Goal: Transaction & Acquisition: Purchase product/service

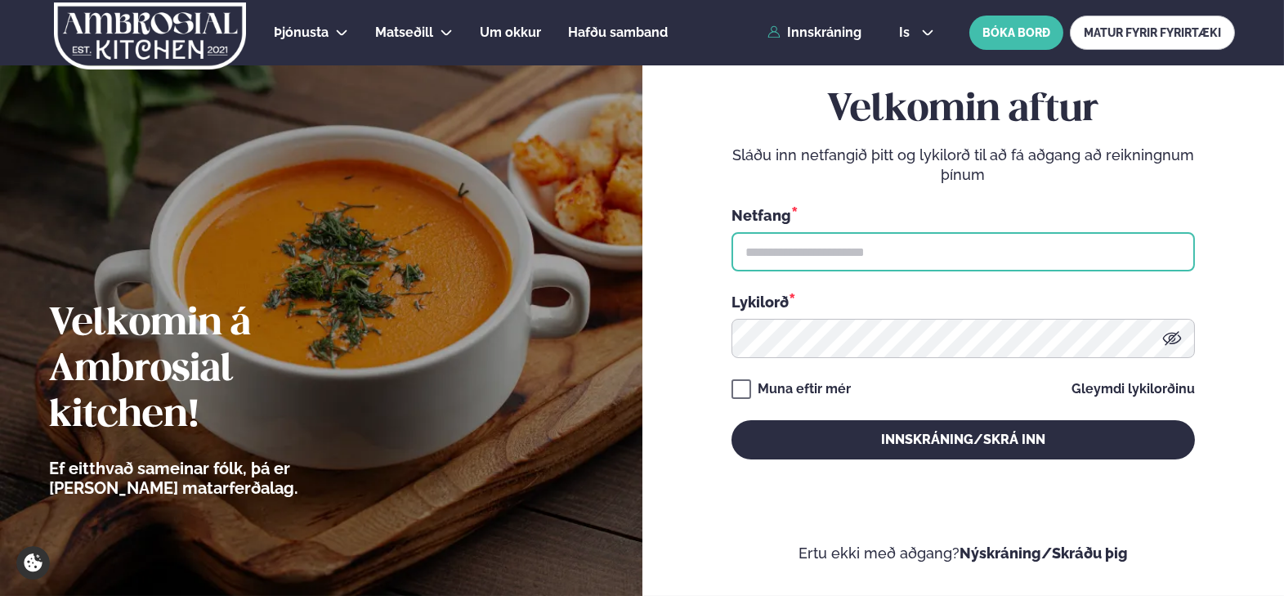
click at [889, 253] on input "text" at bounding box center [963, 251] width 463 height 39
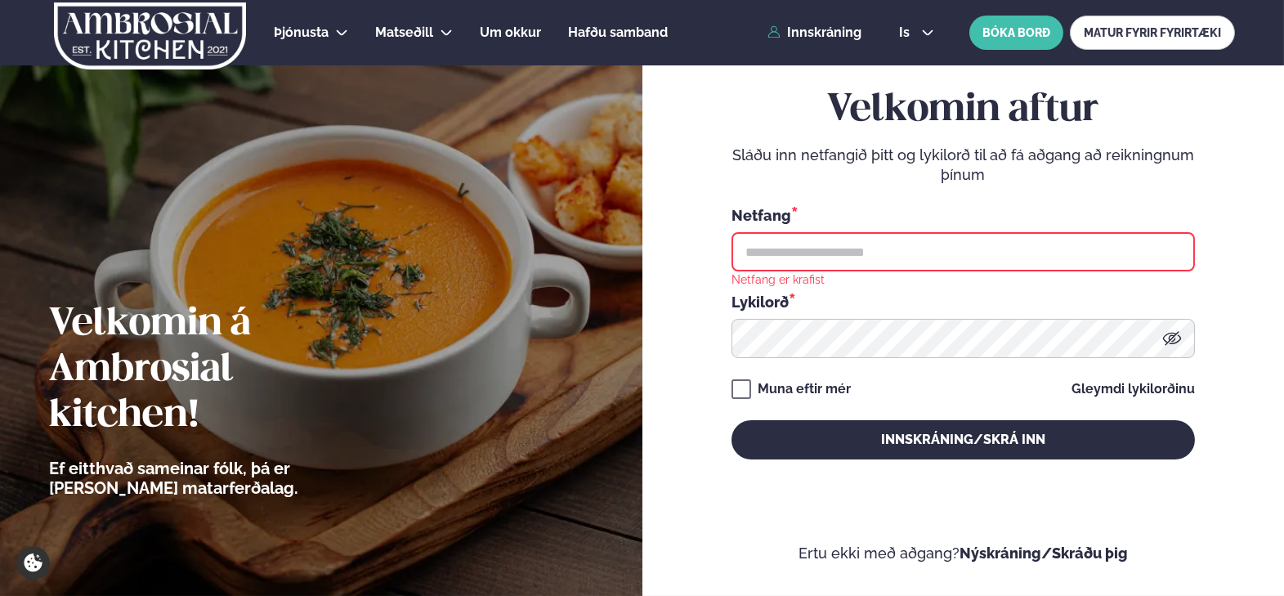
type input "**********"
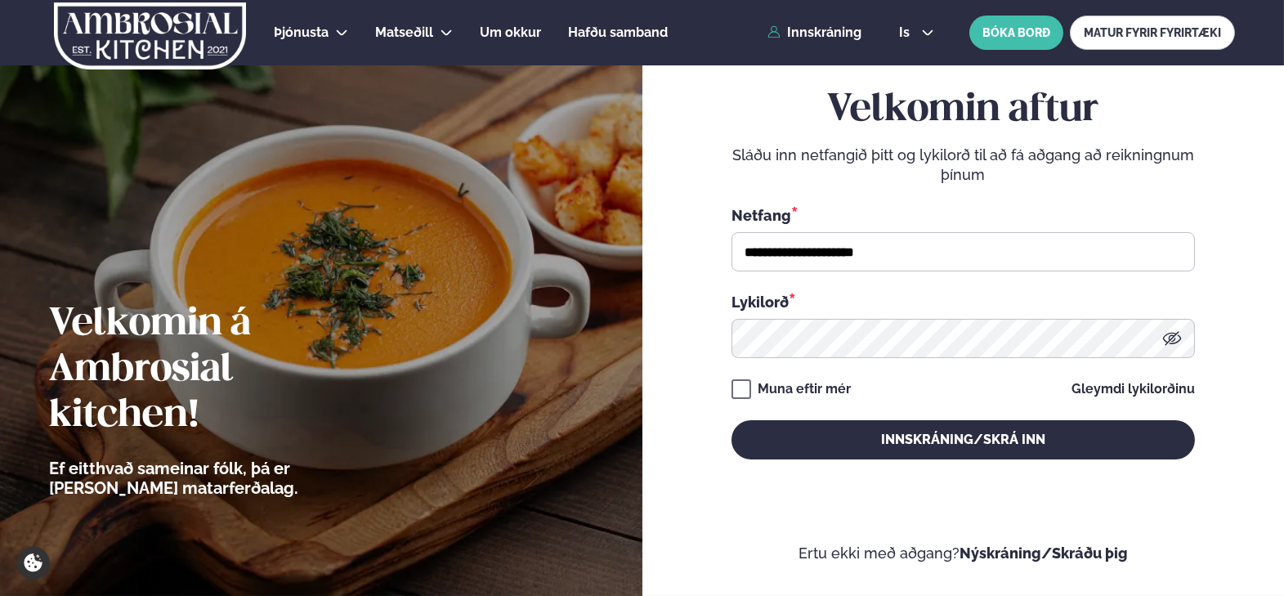
click at [730, 390] on form "**********" at bounding box center [964, 289] width 544 height 547
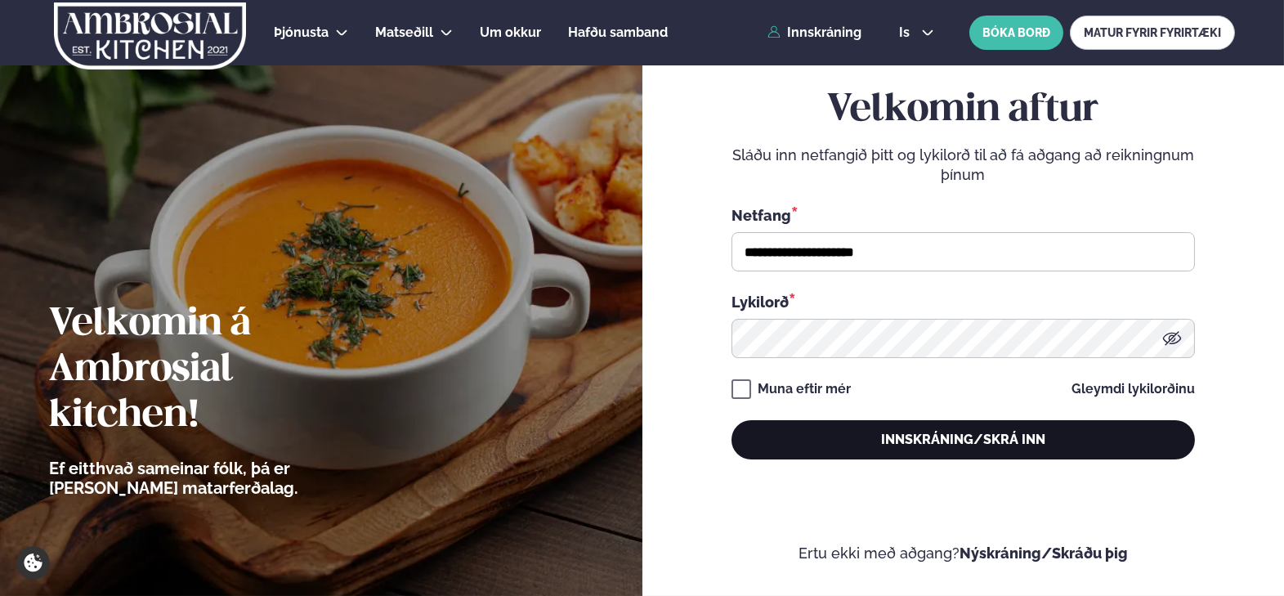
click at [799, 437] on button "Innskráning/Skrá inn" at bounding box center [963, 439] width 463 height 39
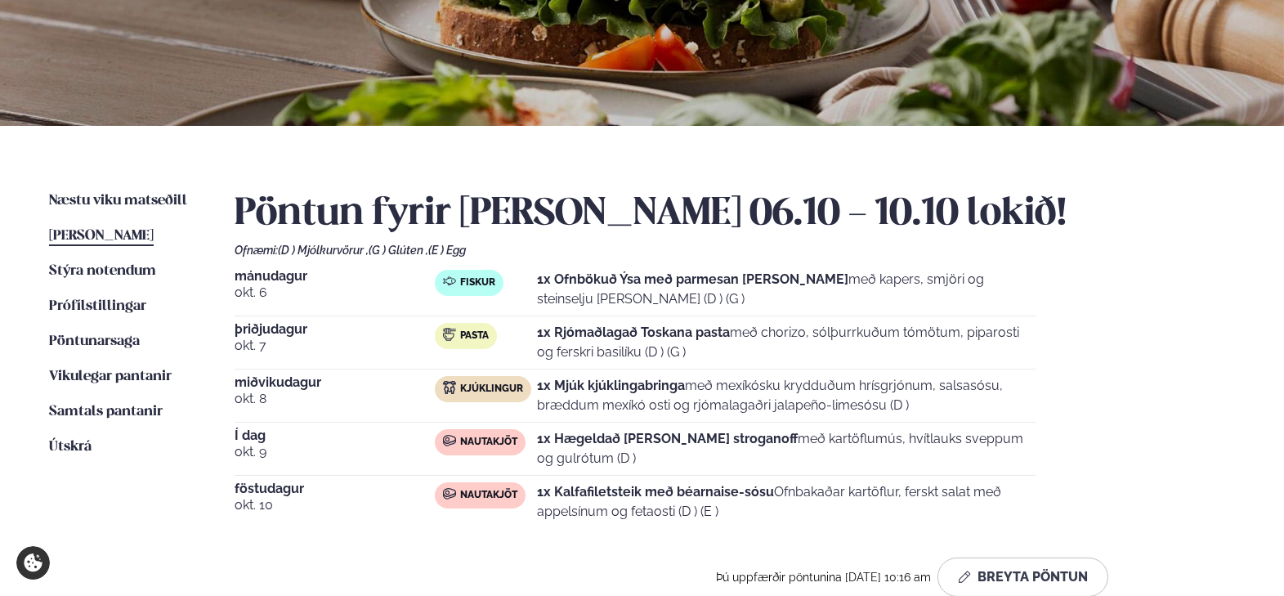
scroll to position [327, 0]
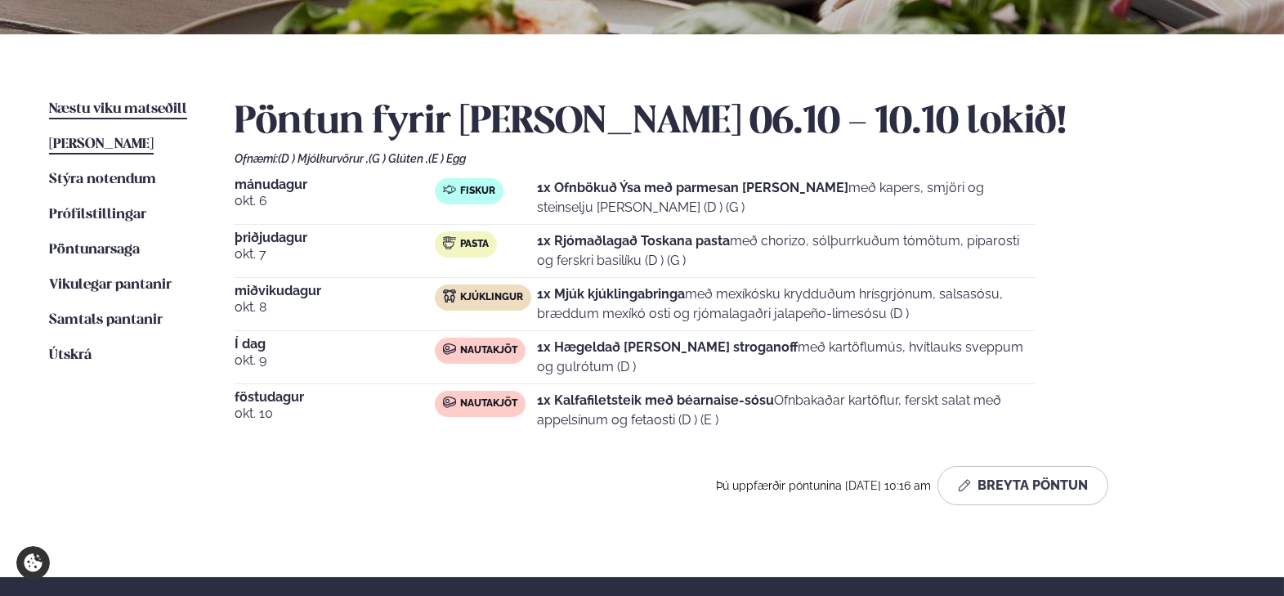
click at [171, 109] on span "Næstu viku matseðill" at bounding box center [118, 109] width 138 height 14
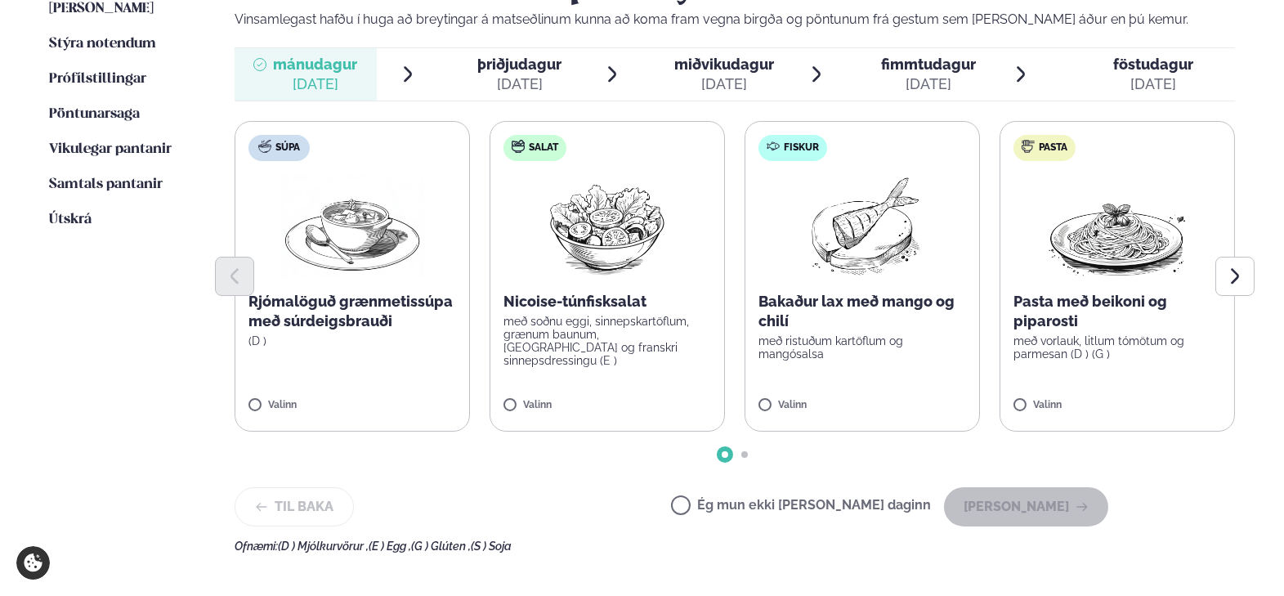
scroll to position [490, 0]
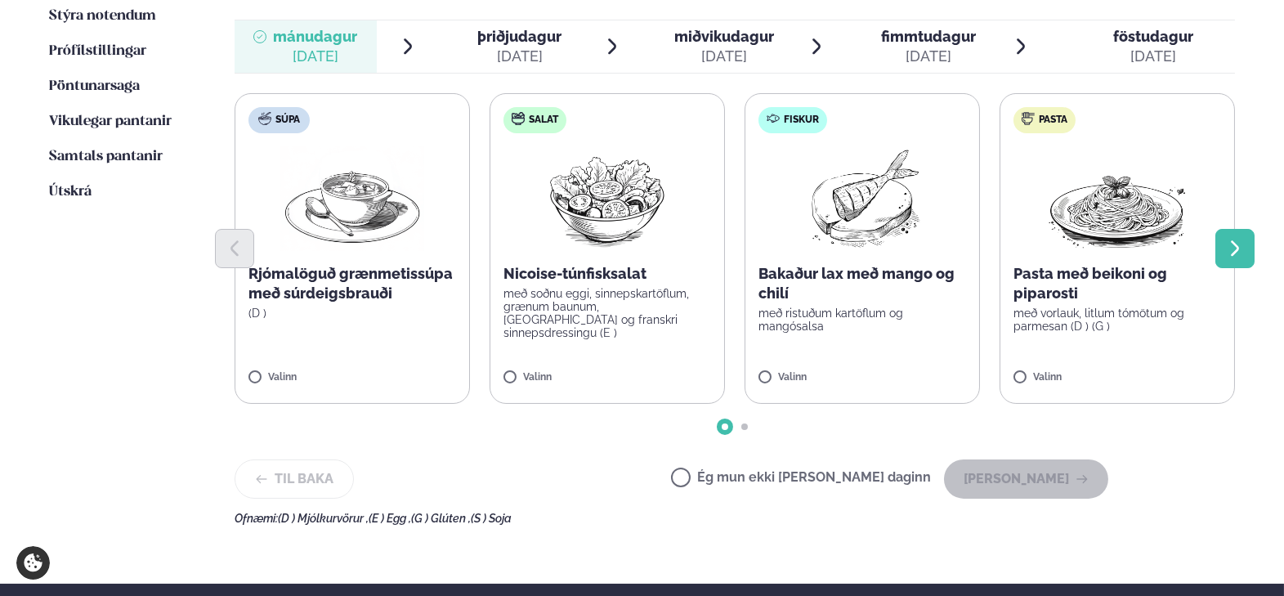
click at [1249, 242] on button "Next slide" at bounding box center [1235, 248] width 39 height 39
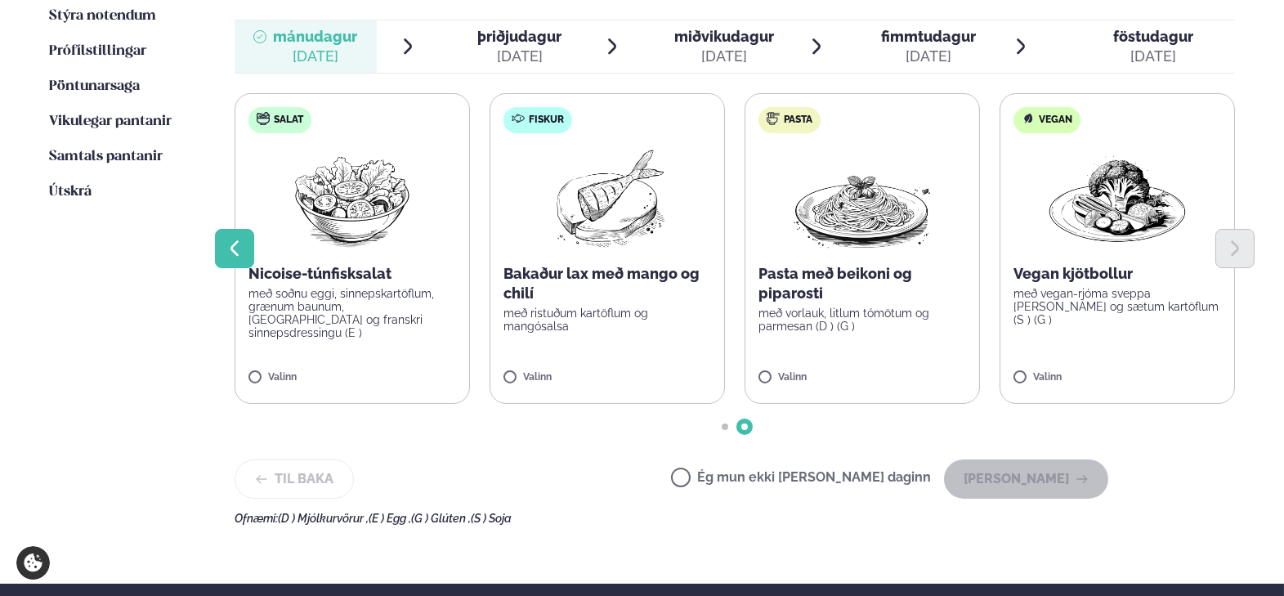
click at [240, 244] on icon "Previous slide" at bounding box center [235, 249] width 20 height 20
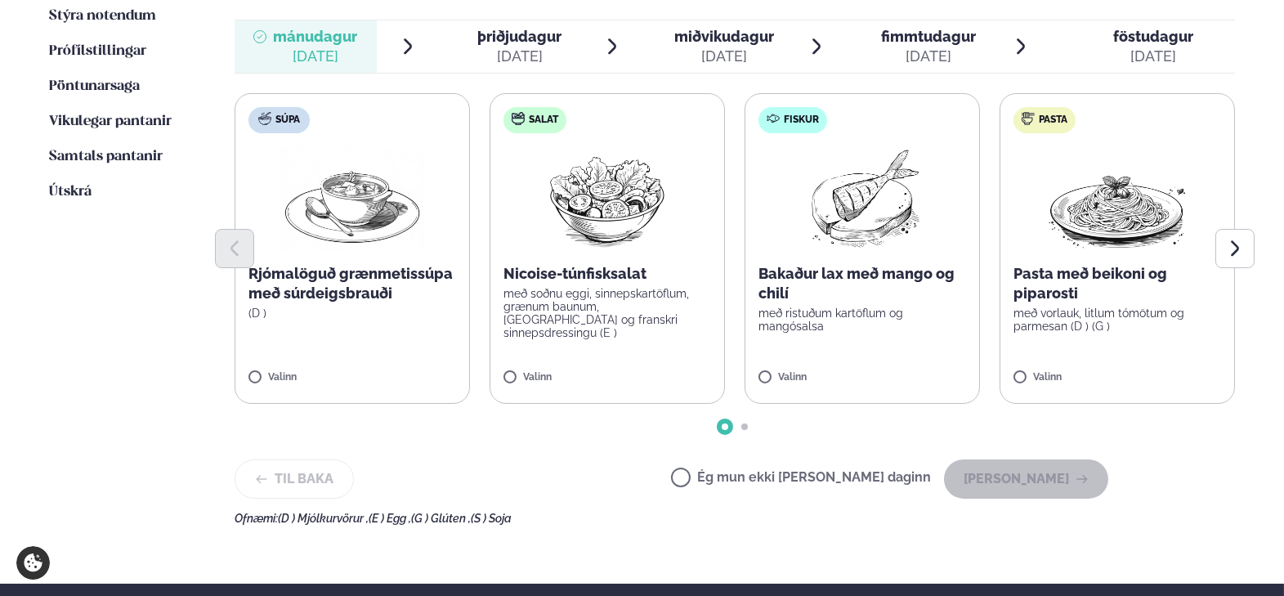
click at [527, 37] on span "þriðjudagur" at bounding box center [519, 36] width 84 height 17
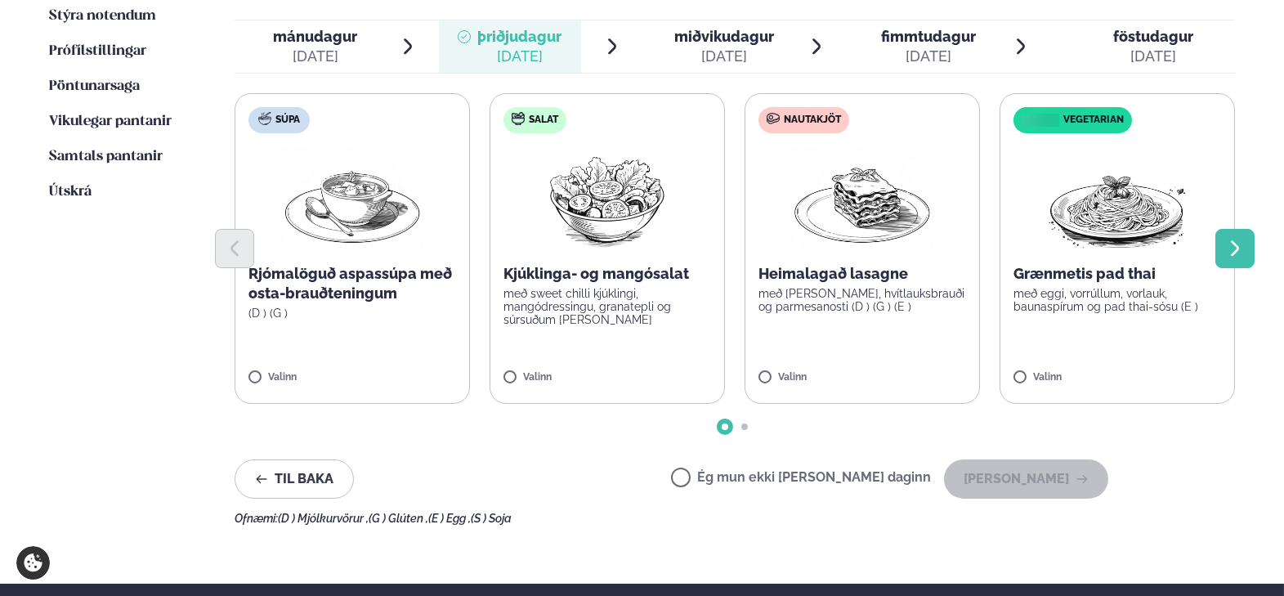
click at [1228, 245] on icon "Next slide" at bounding box center [1235, 249] width 20 height 20
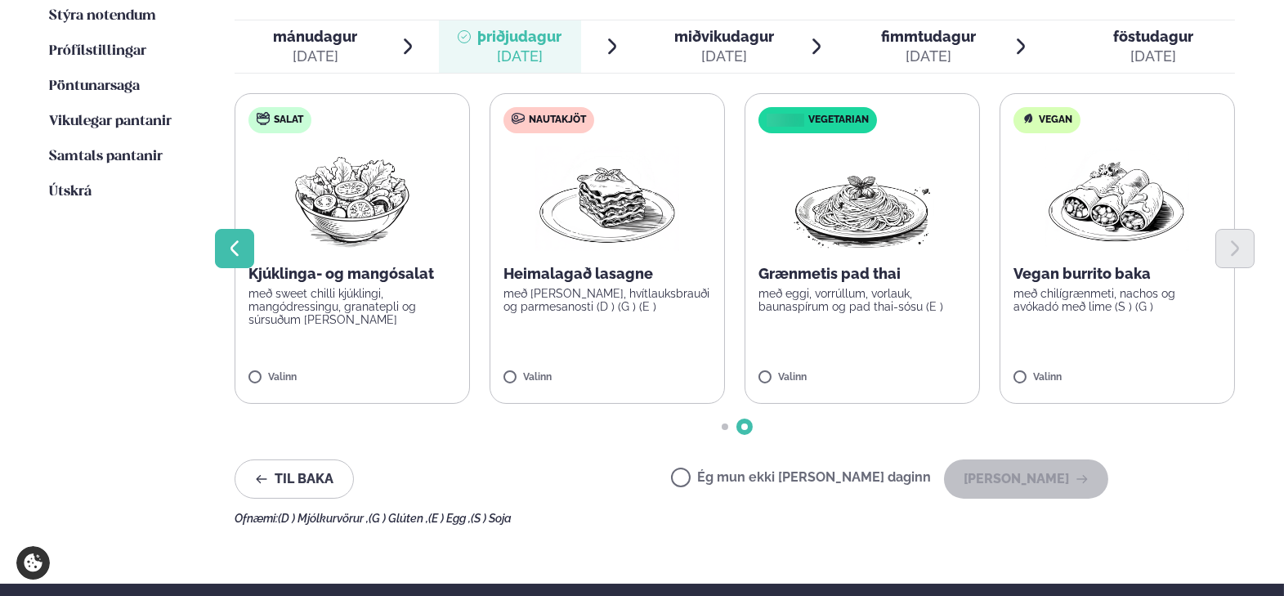
click at [232, 253] on icon "Previous slide" at bounding box center [235, 249] width 20 height 20
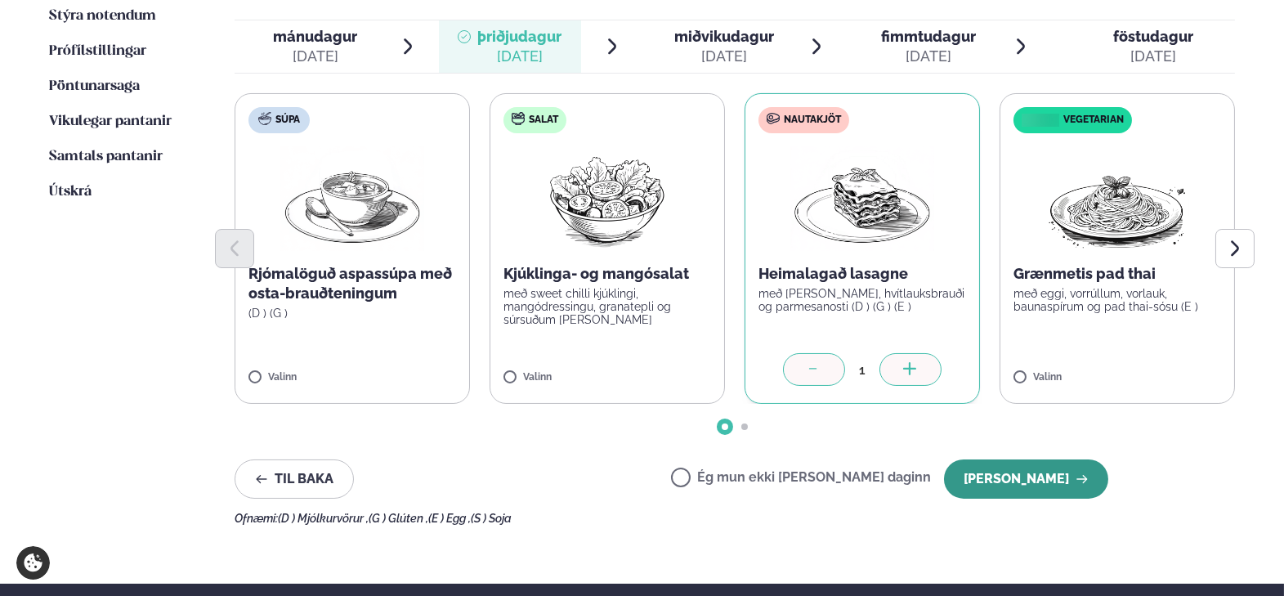
click at [984, 477] on button "[PERSON_NAME]" at bounding box center [1026, 478] width 164 height 39
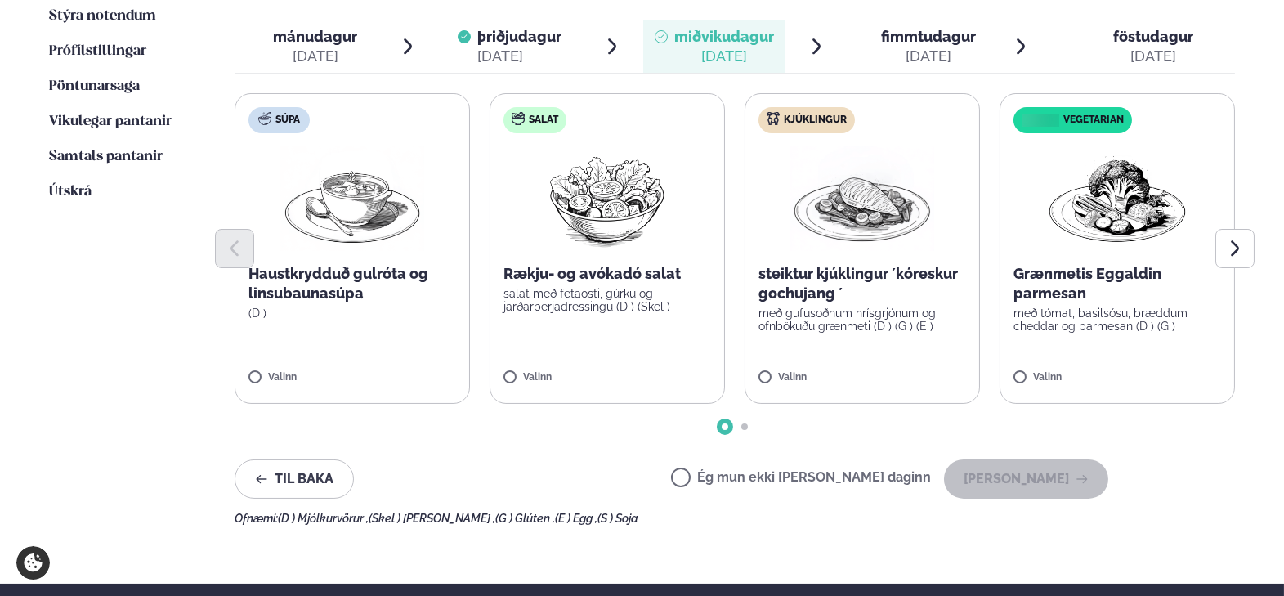
click at [822, 222] on img at bounding box center [862, 198] width 144 height 105
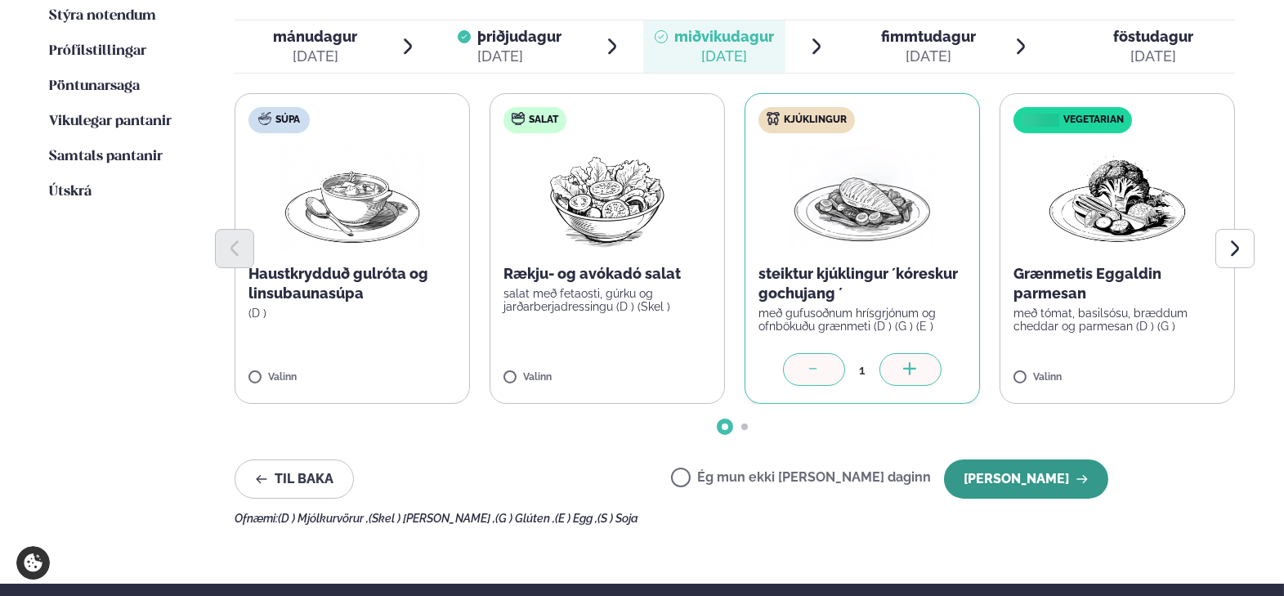
click at [1055, 489] on button "[PERSON_NAME]" at bounding box center [1026, 478] width 164 height 39
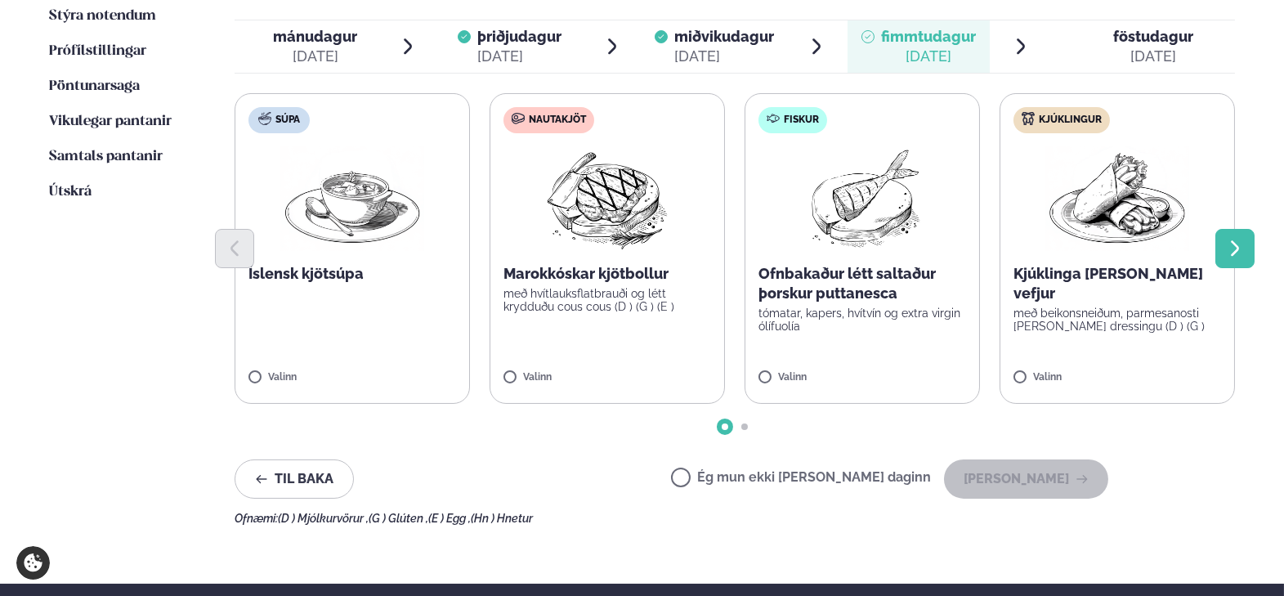
click at [1246, 236] on button "Next slide" at bounding box center [1235, 248] width 39 height 39
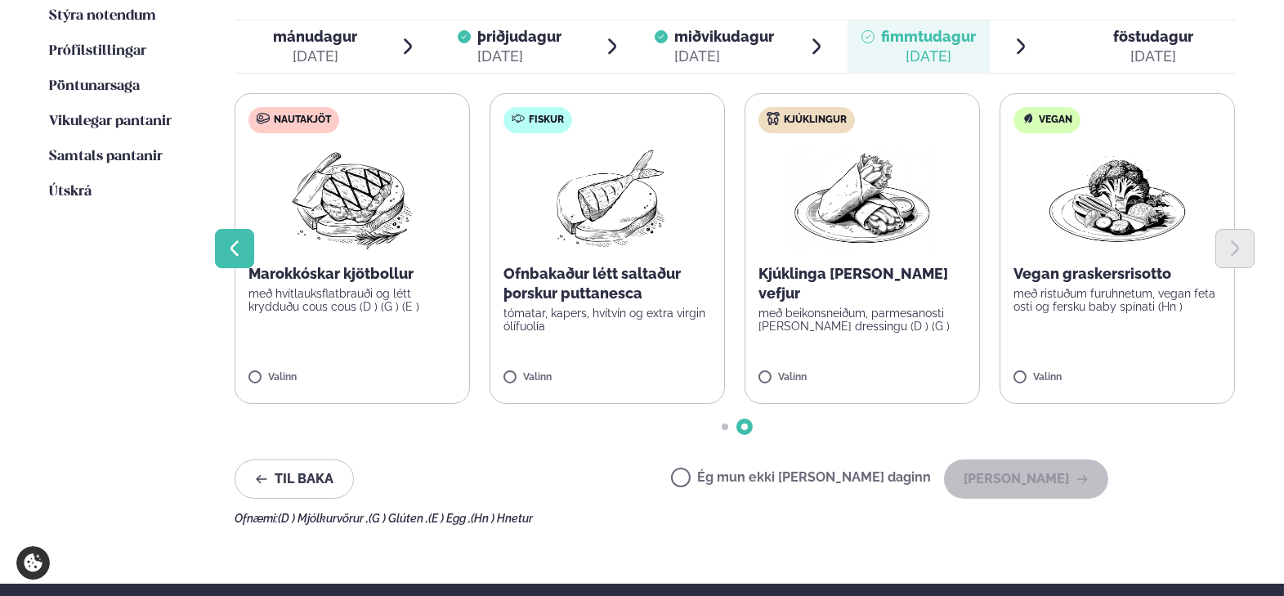
click at [238, 245] on icon "Previous slide" at bounding box center [235, 249] width 20 height 20
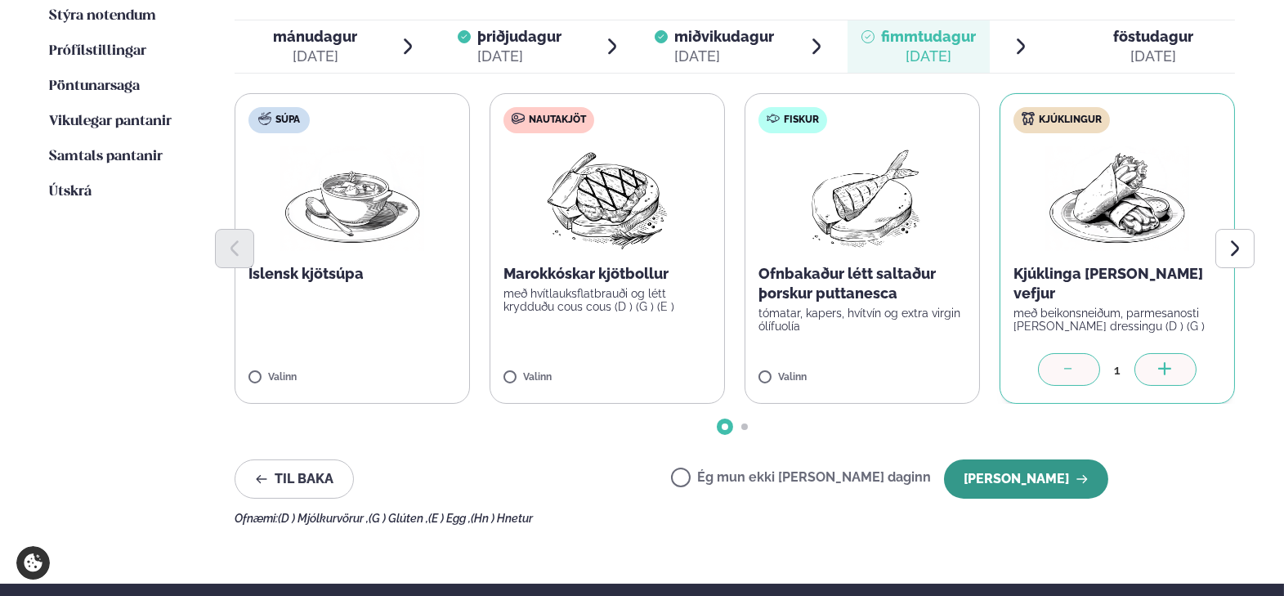
click at [1014, 478] on button "[PERSON_NAME]" at bounding box center [1026, 478] width 164 height 39
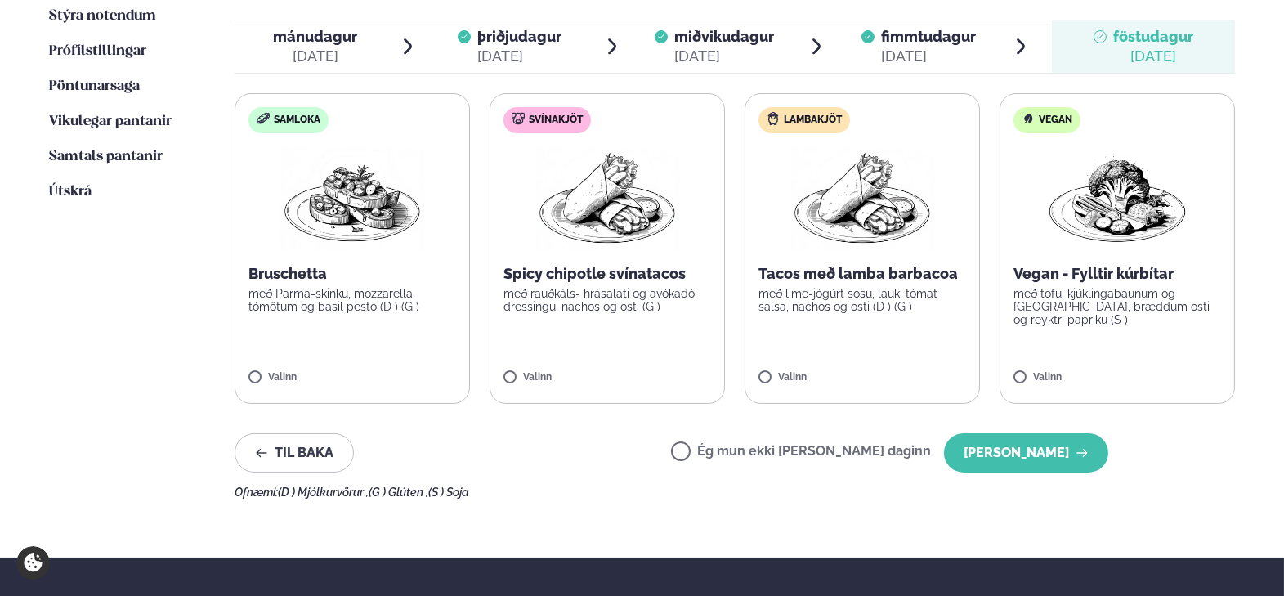
click at [303, 39] on span "mánudagur" at bounding box center [315, 36] width 84 height 17
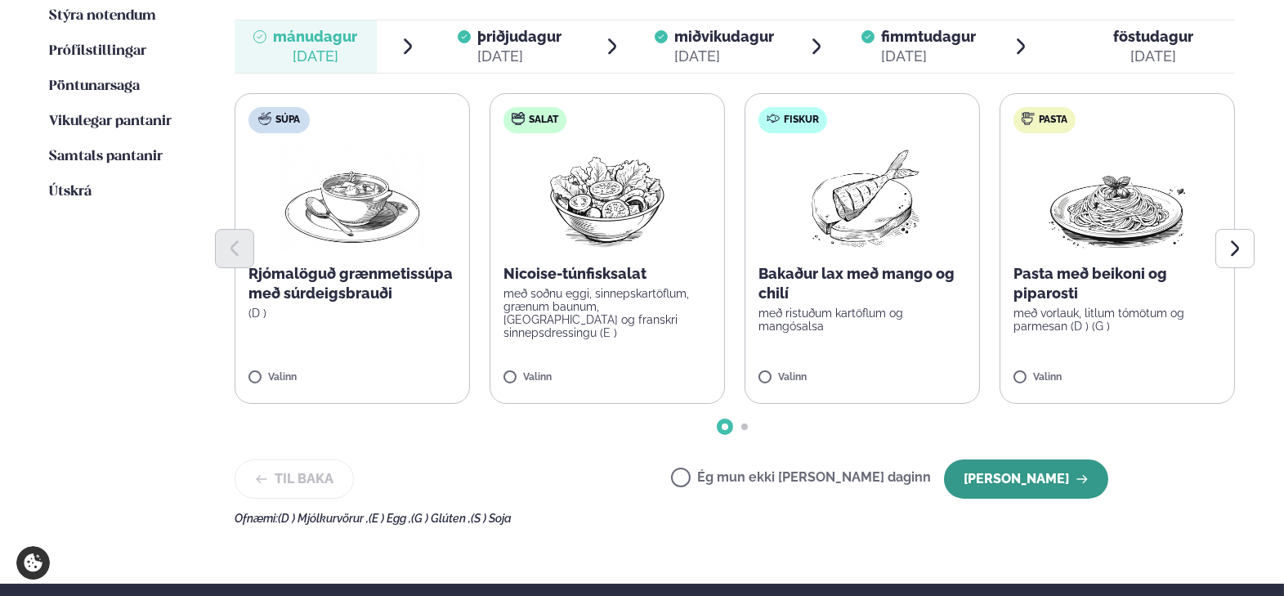
click at [1020, 479] on button "[PERSON_NAME]" at bounding box center [1026, 478] width 164 height 39
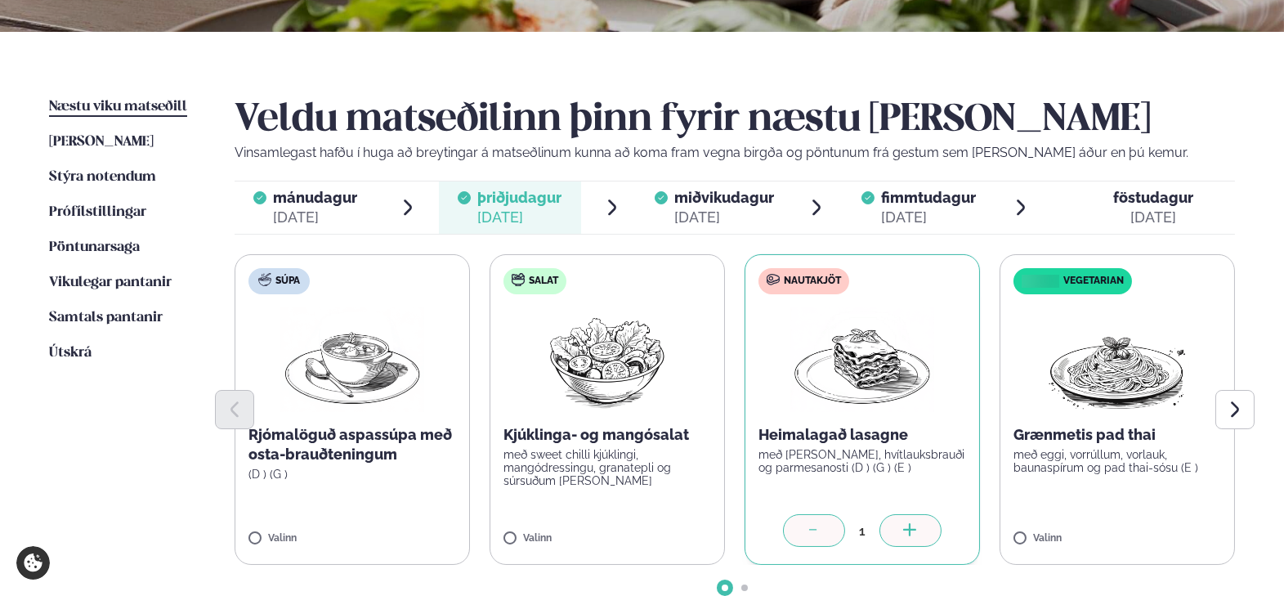
scroll to position [327, 0]
